Goal: Task Accomplishment & Management: Manage account settings

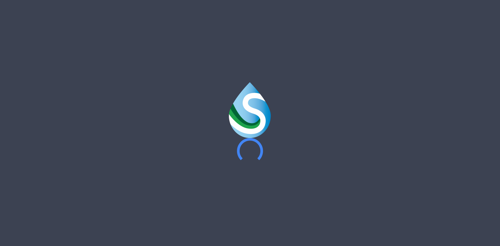
type input "**********"
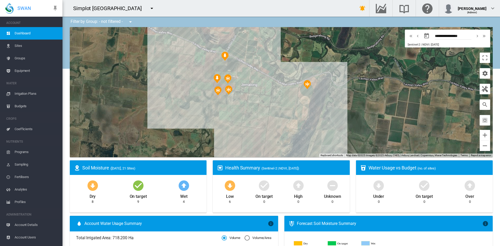
click at [149, 7] on md-icon "icon-menu-down" at bounding box center [152, 8] width 6 height 6
type input "*"
drag, startPoint x: 120, startPoint y: 15, endPoint x: 31, endPoint y: 7, distance: 88.8
click at [31, 7] on body "SWAN ACCOUNT Dashboard Sites Groups Equipment WATER Irrigation Plans" at bounding box center [250, 123] width 500 height 246
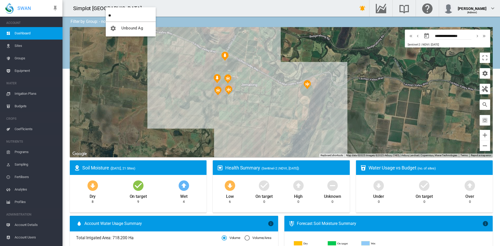
type input "*"
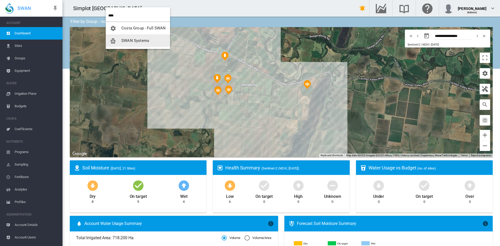
type input "****"
click at [125, 41] on span "SWAN Systems" at bounding box center [135, 40] width 28 height 5
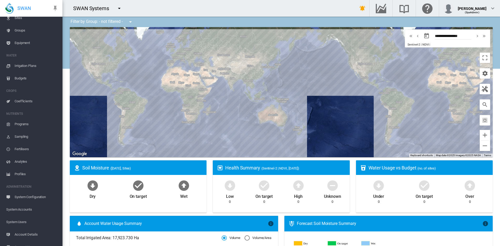
scroll to position [48, 0]
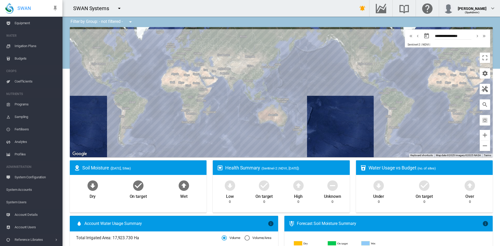
drag, startPoint x: 19, startPoint y: 226, endPoint x: 15, endPoint y: 225, distance: 4.6
click at [19, 226] on span "Account Users" at bounding box center [37, 227] width 44 height 12
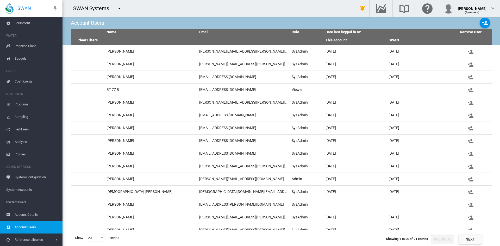
click at [14, 198] on span "System Users" at bounding box center [32, 202] width 52 height 12
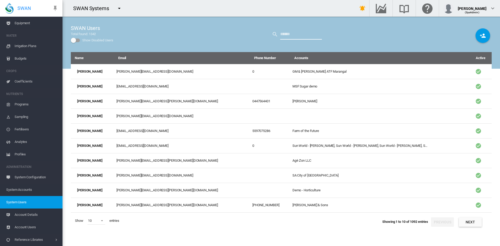
click at [285, 33] on input "text" at bounding box center [301, 34] width 42 height 10
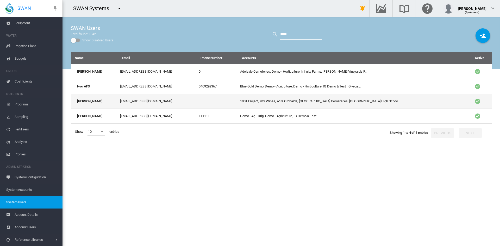
type input "****"
click at [133, 104] on td "[EMAIL_ADDRESS][DOMAIN_NAME]" at bounding box center [157, 101] width 79 height 15
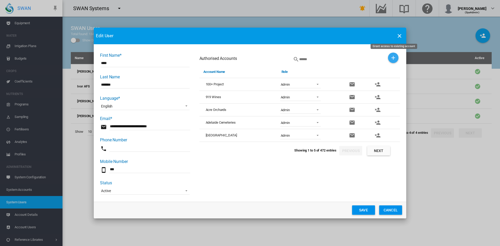
click at [392, 56] on md-icon "icon-plus" at bounding box center [393, 58] width 6 height 6
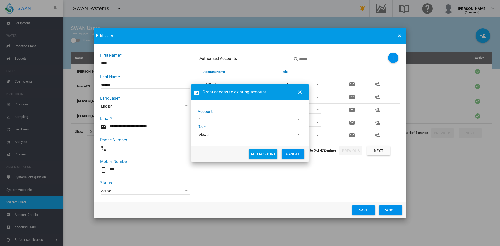
click at [218, 123] on md-select "Adelaide Demo [PERSON_NAME] Demo Claxby Farms CMF Tuenno [PERSON_NAME] Farming …" at bounding box center [250, 120] width 104 height 8
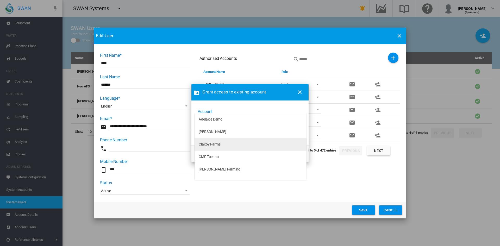
click at [204, 144] on div "Claxby Farms" at bounding box center [210, 144] width 22 height 5
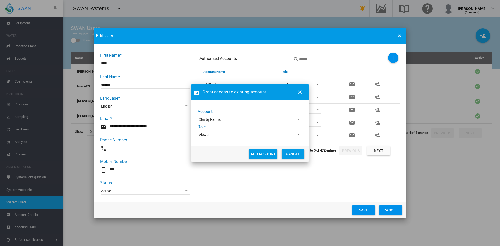
click at [209, 135] on div "Viewer" at bounding box center [204, 134] width 11 height 4
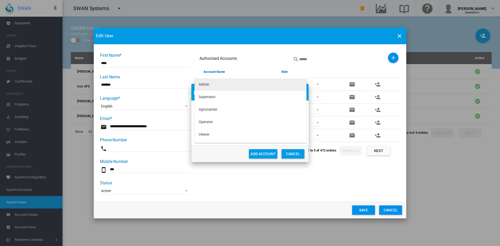
click at [198, 85] on md-option "Admin" at bounding box center [250, 84] width 112 height 12
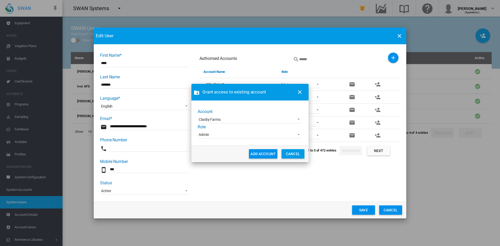
click at [258, 155] on button "ADD ACCOUNT" at bounding box center [263, 153] width 28 height 9
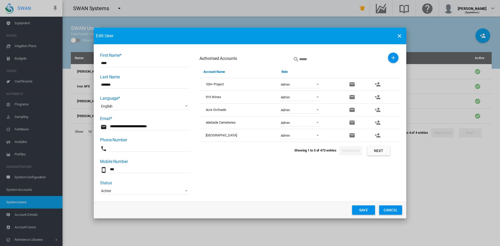
click at [398, 58] on div "Authorised Accounts" at bounding box center [299, 59] width 200 height 13
click at [381, 54] on div "First Name* ..." at bounding box center [339, 59] width 93 height 13
click at [391, 56] on md-icon "icon-plus" at bounding box center [393, 58] width 6 height 6
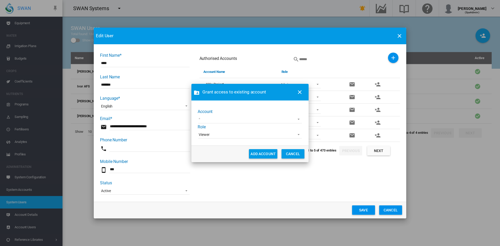
click at [230, 120] on md-select "Adelaide Demo [PERSON_NAME] Demo CMF Tuenno [PERSON_NAME] Farming [PERSON_NAME]…" at bounding box center [250, 120] width 104 height 8
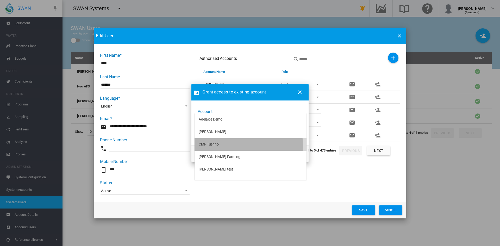
click at [209, 146] on div "CMF Tuenno" at bounding box center [209, 144] width 20 height 5
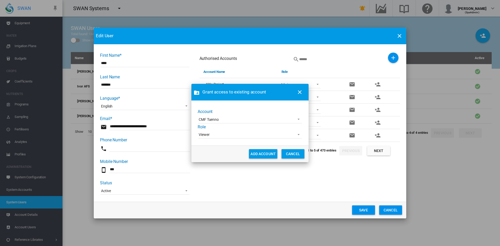
click at [204, 133] on div "Viewer" at bounding box center [204, 134] width 11 height 4
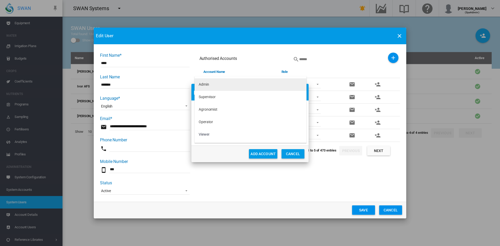
click at [204, 84] on div "Admin" at bounding box center [204, 84] width 10 height 5
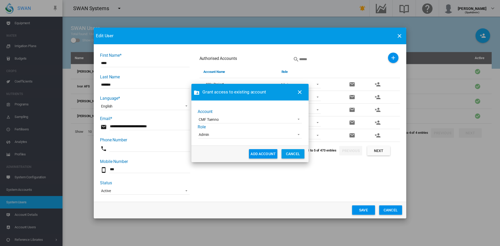
click at [263, 155] on button "ADD ACCOUNT" at bounding box center [263, 153] width 28 height 9
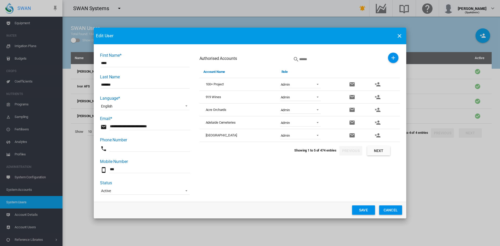
click at [395, 56] on md-icon "icon-plus" at bounding box center [393, 58] width 6 height 6
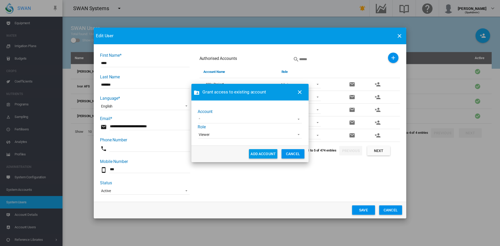
click at [203, 121] on md-select "Adelaide Demo [PERSON_NAME] [PERSON_NAME] Farming [PERSON_NAME] test [PERSON_NA…" at bounding box center [250, 120] width 104 height 8
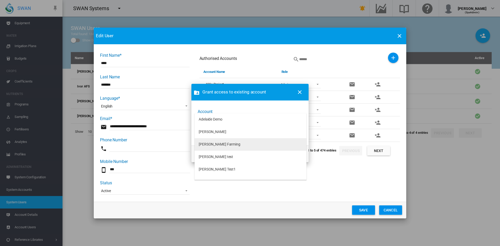
click at [217, 142] on div "[PERSON_NAME] Farming" at bounding box center [220, 144] width 42 height 5
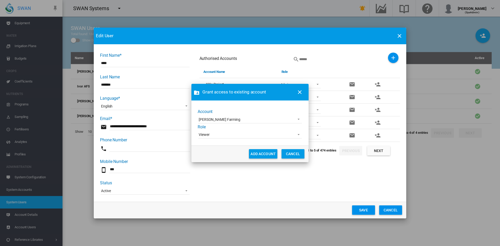
click at [210, 135] on span "Viewer" at bounding box center [246, 134] width 94 height 5
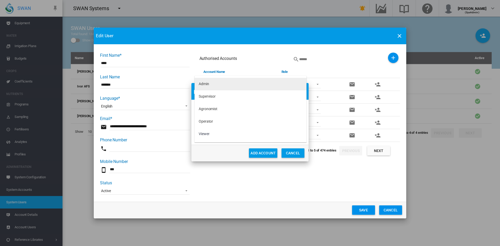
click at [206, 85] on div "Admin" at bounding box center [204, 83] width 10 height 5
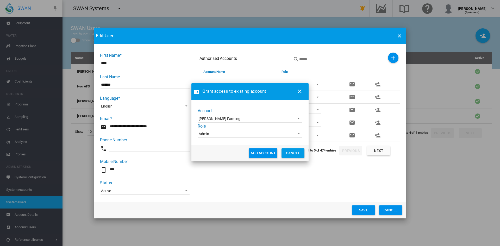
click at [260, 156] on button "ADD ACCOUNT" at bounding box center [263, 152] width 28 height 9
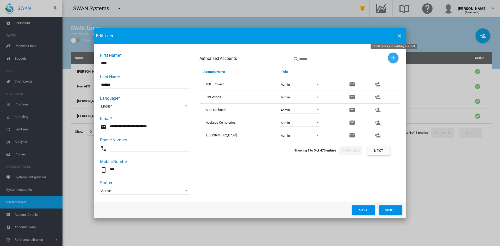
click at [394, 56] on md-icon "icon-plus" at bounding box center [393, 58] width 6 height 6
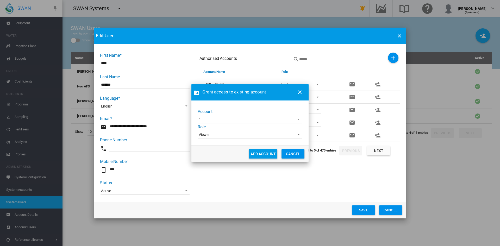
click at [207, 120] on md-select "Adelaide Demo [PERSON_NAME] [PERSON_NAME] test [PERSON_NAME] Test1 Demo-TWE [PE…" at bounding box center [250, 120] width 104 height 8
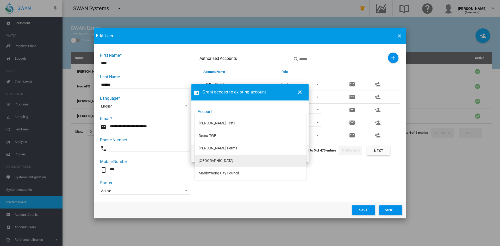
scroll to position [43, 0]
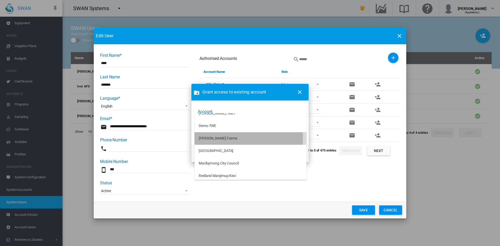
click at [204, 138] on div "[PERSON_NAME] Farms" at bounding box center [218, 138] width 39 height 5
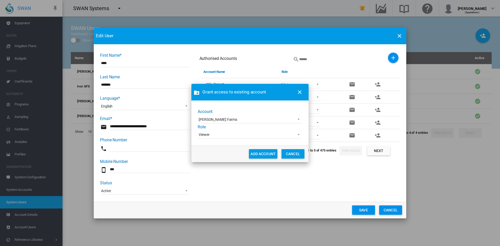
click at [211, 135] on span "Viewer" at bounding box center [246, 134] width 94 height 5
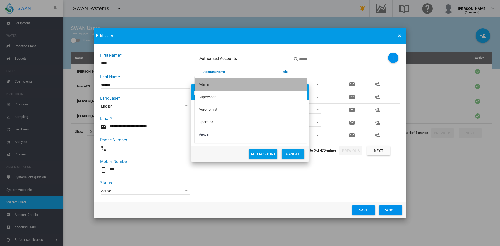
click at [200, 85] on div "Admin" at bounding box center [204, 84] width 10 height 5
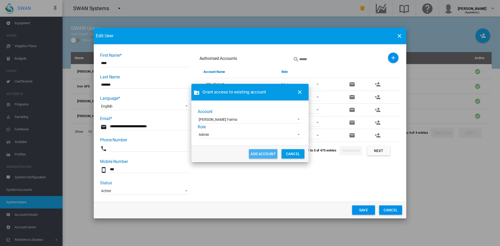
click at [263, 156] on button "ADD ACCOUNT" at bounding box center [263, 153] width 28 height 9
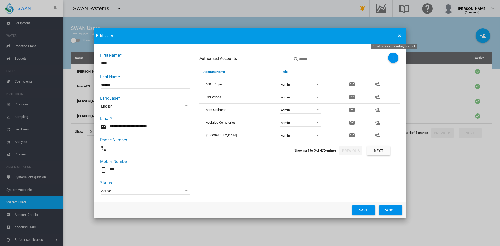
click at [392, 58] on md-icon "icon-plus" at bounding box center [393, 58] width 6 height 6
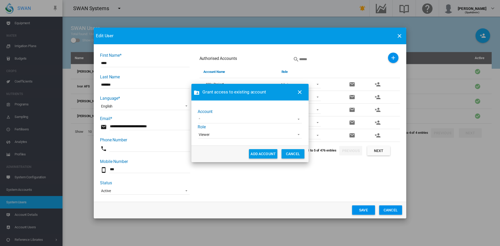
click at [208, 116] on md-select "Adelaide Demo [PERSON_NAME] [PERSON_NAME] test [PERSON_NAME] Test1 Demo-TWE Kor…" at bounding box center [250, 120] width 104 height 8
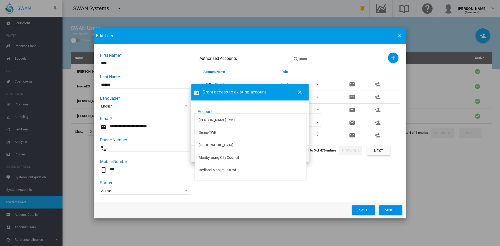
scroll to position [87, 0]
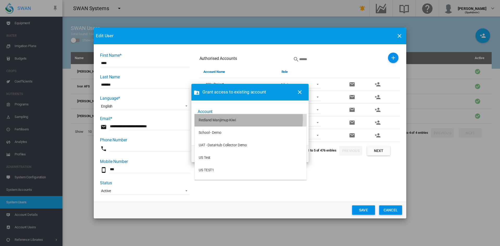
click at [214, 119] on div "Redland Manjimup Kiwi" at bounding box center [217, 120] width 37 height 5
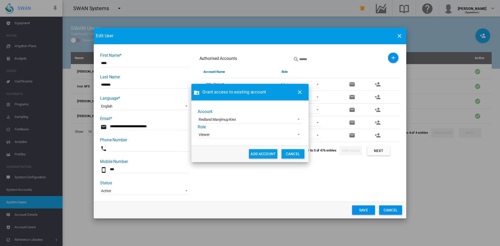
click at [202, 136] on div "Viewer" at bounding box center [204, 134] width 11 height 4
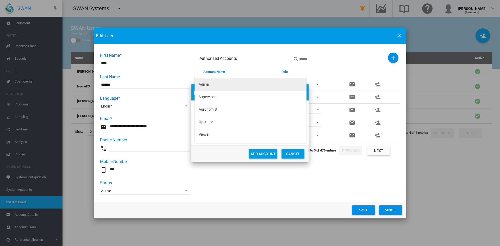
click at [200, 83] on div "Admin" at bounding box center [204, 84] width 10 height 5
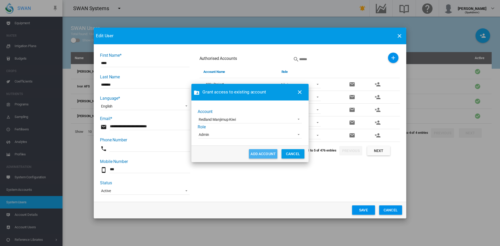
click at [257, 149] on button "ADD ACCOUNT" at bounding box center [263, 153] width 28 height 9
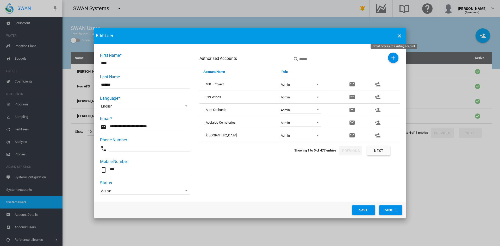
click at [391, 60] on md-icon "icon-plus" at bounding box center [393, 58] width 6 height 6
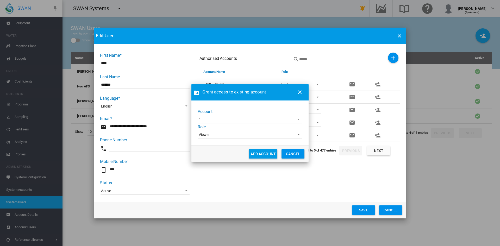
click at [204, 115] on div "Account Adelaide Demo [PERSON_NAME] [PERSON_NAME] test [PERSON_NAME] Test1 Demo…" at bounding box center [250, 124] width 105 height 30
click at [214, 115] on div "Account Adelaide Demo [PERSON_NAME] [PERSON_NAME] test [PERSON_NAME] Test1 Demo…" at bounding box center [250, 124] width 105 height 30
click at [218, 119] on md-select "Adelaide Demo [PERSON_NAME] [PERSON_NAME] test [PERSON_NAME] Test1 Demo-TWE Kor…" at bounding box center [250, 120] width 104 height 8
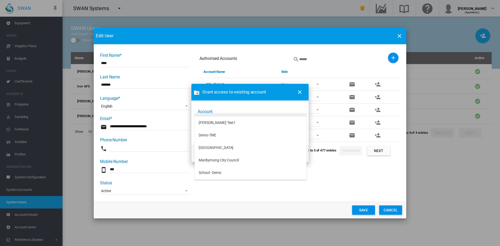
scroll to position [43, 0]
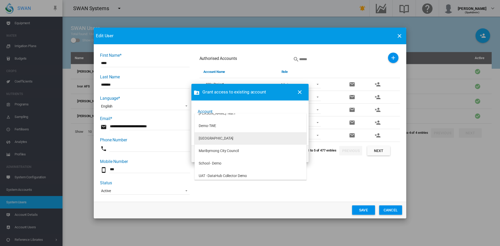
click at [210, 138] on div "[GEOGRAPHIC_DATA]" at bounding box center [216, 138] width 35 height 5
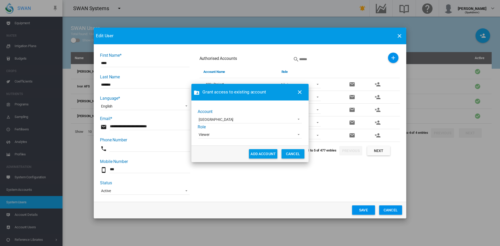
click at [219, 135] on span "Viewer" at bounding box center [246, 134] width 94 height 5
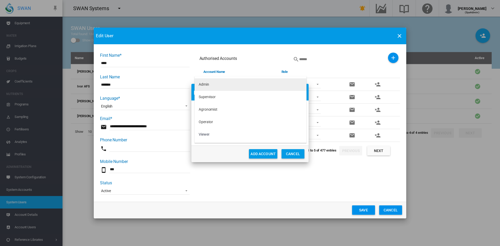
drag, startPoint x: 211, startPoint y: 85, endPoint x: 208, endPoint y: 83, distance: 3.8
click at [211, 84] on md-option "Admin" at bounding box center [250, 84] width 112 height 12
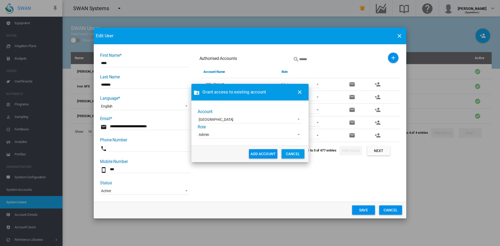
click at [258, 156] on button "ADD ACCOUNT" at bounding box center [263, 153] width 28 height 9
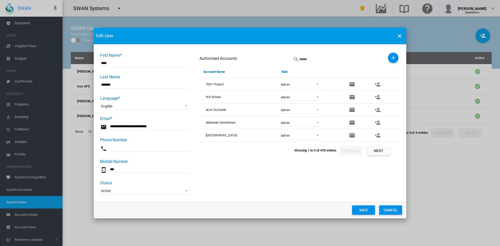
click at [395, 58] on md-icon "icon-plus" at bounding box center [393, 58] width 6 height 6
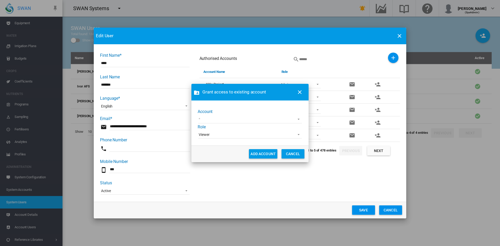
click at [220, 119] on md-select "Adelaide Demo [PERSON_NAME] [PERSON_NAME] test [PERSON_NAME] Test1 Demo-TWE Mar…" at bounding box center [250, 120] width 104 height 8
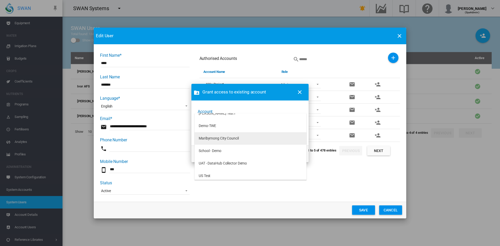
click at [220, 137] on div "Maribyrnong City Council" at bounding box center [219, 138] width 40 height 5
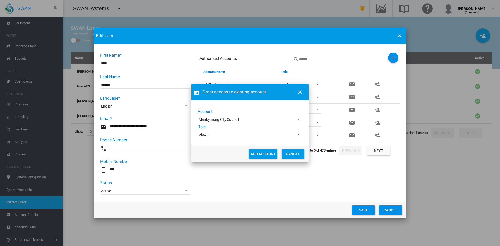
click at [198, 133] on md-dialog-content "Account Maribyrnong City Council Role Viewer Admin Supervisor Agronomist Operat…" at bounding box center [249, 122] width 117 height 45
click at [210, 133] on div "Viewer" at bounding box center [205, 134] width 11 height 4
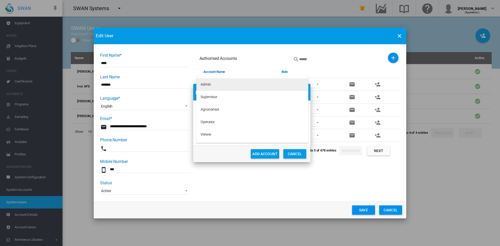
click at [213, 82] on md-option "Admin" at bounding box center [252, 84] width 112 height 12
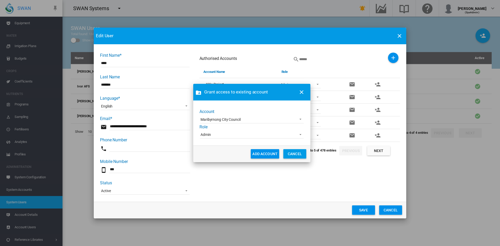
click at [261, 155] on button "ADD ACCOUNT" at bounding box center [265, 153] width 28 height 9
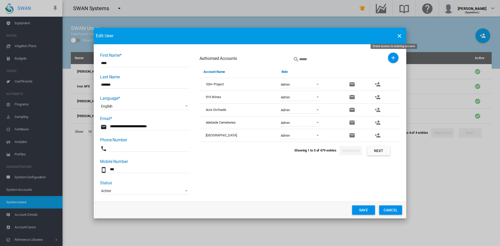
click at [393, 57] on md-icon "icon-plus" at bounding box center [393, 58] width 6 height 6
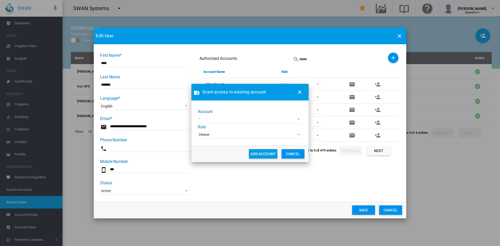
click at [217, 120] on md-select "Adelaide Demo [PERSON_NAME] [PERSON_NAME] test [PERSON_NAME] Test1 Demo-TWE Sch…" at bounding box center [250, 120] width 104 height 8
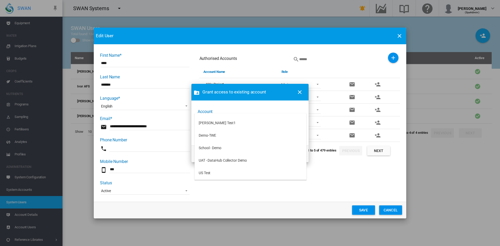
scroll to position [0, 0]
click at [300, 89] on md-backdrop at bounding box center [250, 123] width 500 height 246
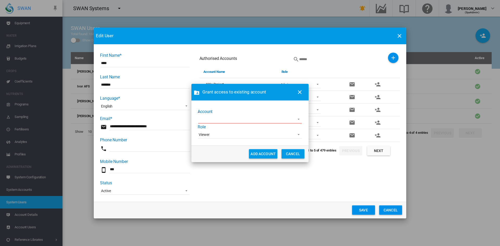
click at [299, 93] on md-icon "icon-close" at bounding box center [299, 92] width 6 height 6
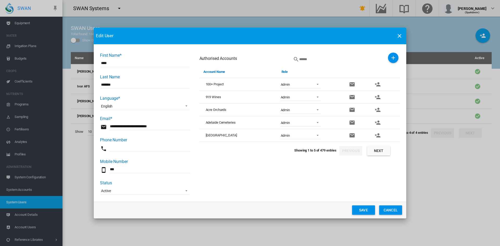
click at [367, 210] on button "Save" at bounding box center [363, 209] width 23 height 9
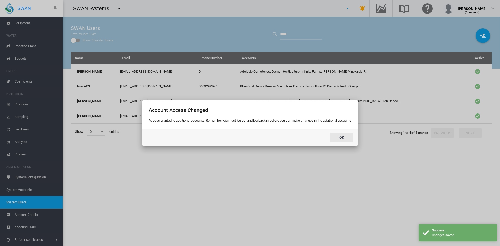
drag, startPoint x: 342, startPoint y: 137, endPoint x: 333, endPoint y: 130, distance: 12.0
click at [342, 137] on button "Ok" at bounding box center [341, 137] width 23 height 9
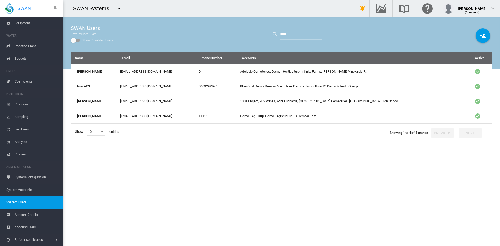
click at [120, 10] on md-icon "icon-menu-down" at bounding box center [119, 8] width 6 height 6
drag, startPoint x: 125, startPoint y: 14, endPoint x: 35, endPoint y: 12, distance: 90.4
click at [35, 12] on body "SWAN ACCOUNT Dashboard Sites Groups Equipment WATER Irrigation Plans" at bounding box center [250, 123] width 500 height 246
type input "*"
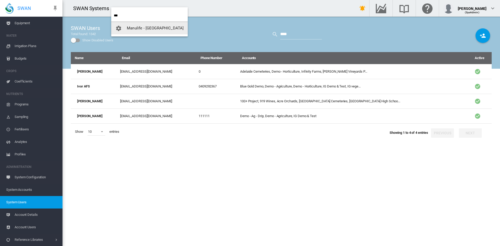
type input "***"
click at [144, 32] on button "Manulife - [GEOGRAPHIC_DATA]" at bounding box center [149, 28] width 77 height 12
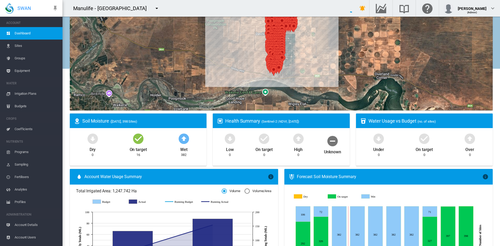
scroll to position [43, 0]
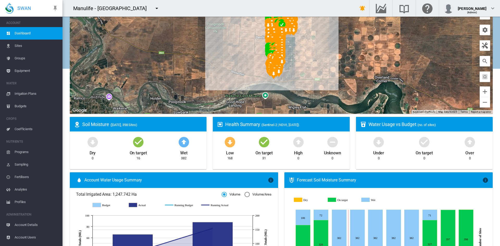
drag, startPoint x: 218, startPoint y: 2, endPoint x: 215, endPoint y: 2, distance: 3.1
click at [218, 2] on div "Manulife - [GEOGRAPHIC_DATA]" at bounding box center [204, 8] width 285 height 17
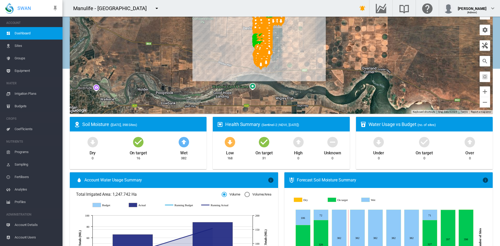
scroll to position [0, 0]
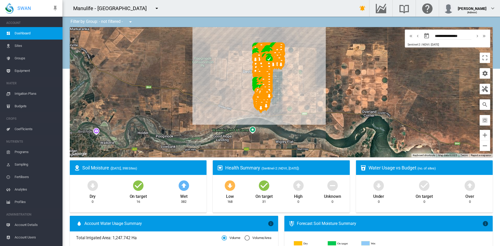
click at [339, 2] on div "Manulife - [GEOGRAPHIC_DATA]" at bounding box center [204, 8] width 285 height 17
click at [485, 73] on button "button" at bounding box center [484, 73] width 10 height 10
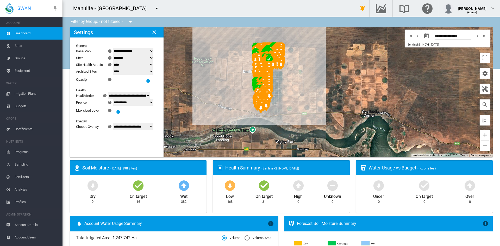
drag, startPoint x: 118, startPoint y: 65, endPoint x: 122, endPoint y: 65, distance: 3.1
click at [118, 65] on select "******* **** ****" at bounding box center [133, 64] width 41 height 7
select select "****"
click at [116, 61] on select "******* **** ****" at bounding box center [133, 64] width 41 height 7
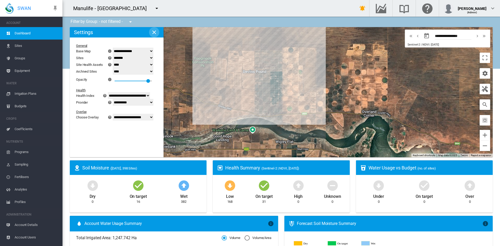
click at [153, 31] on md-icon "icon-close" at bounding box center [154, 32] width 6 height 6
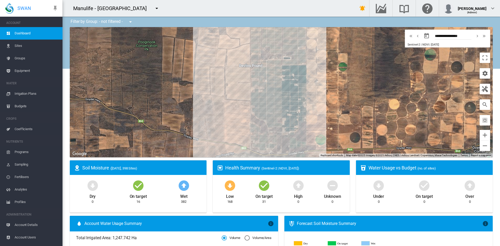
drag, startPoint x: 244, startPoint y: 89, endPoint x: 187, endPoint y: 111, distance: 60.9
click at [187, 111] on div "To navigate, press the arrow keys." at bounding box center [281, 92] width 423 height 130
